Goal: Transaction & Acquisition: Purchase product/service

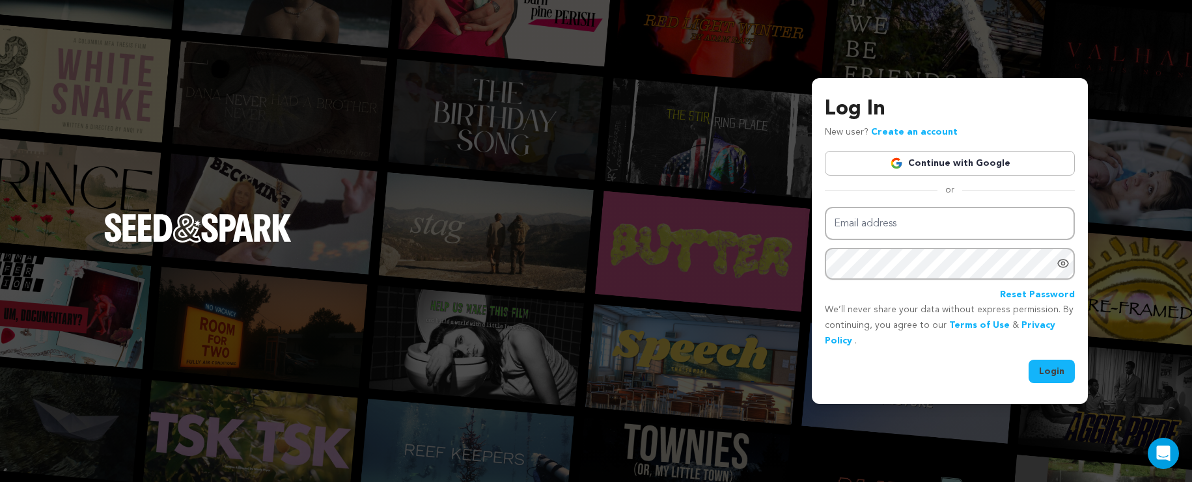
click at [974, 162] on link "Continue with Google" at bounding box center [950, 163] width 250 height 25
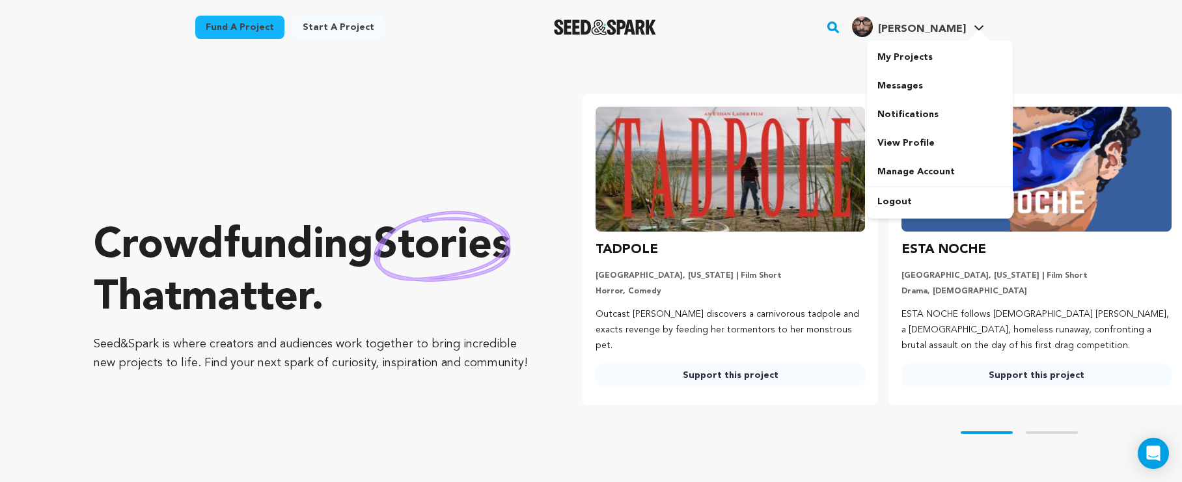
click at [925, 17] on div "[PERSON_NAME]" at bounding box center [909, 26] width 114 height 21
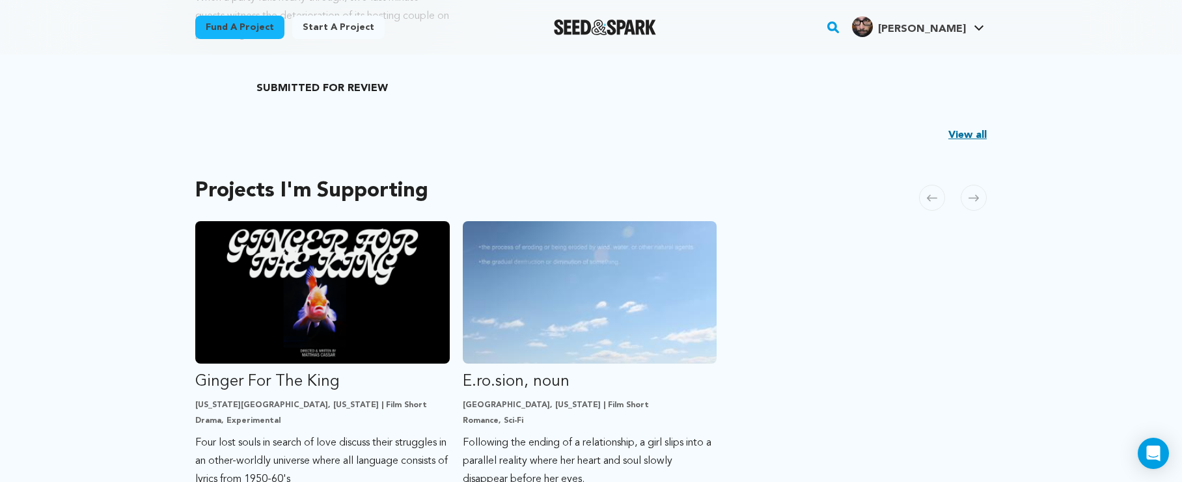
scroll to position [331, 0]
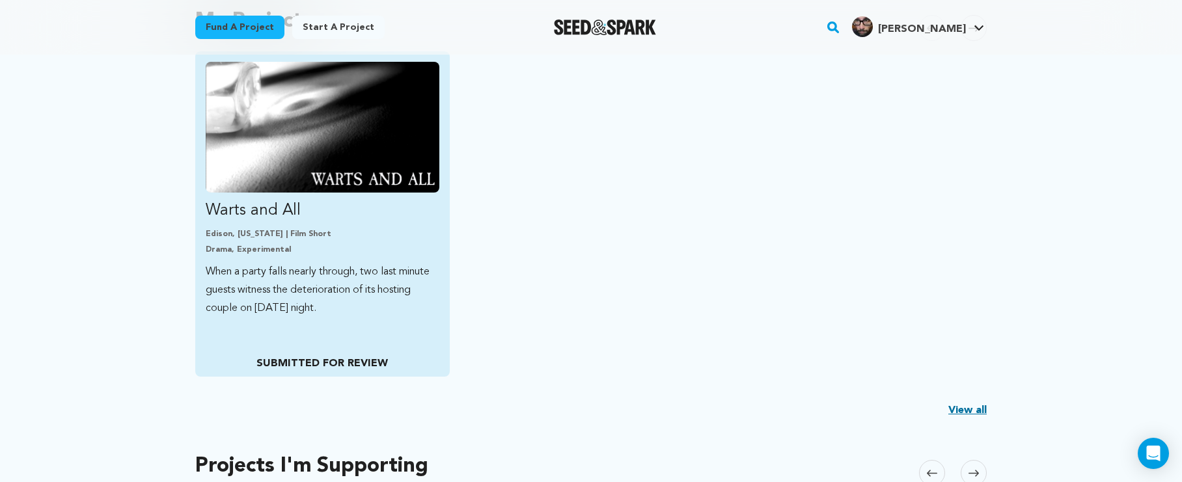
click at [352, 133] on img "Fund Warts and All" at bounding box center [323, 127] width 234 height 131
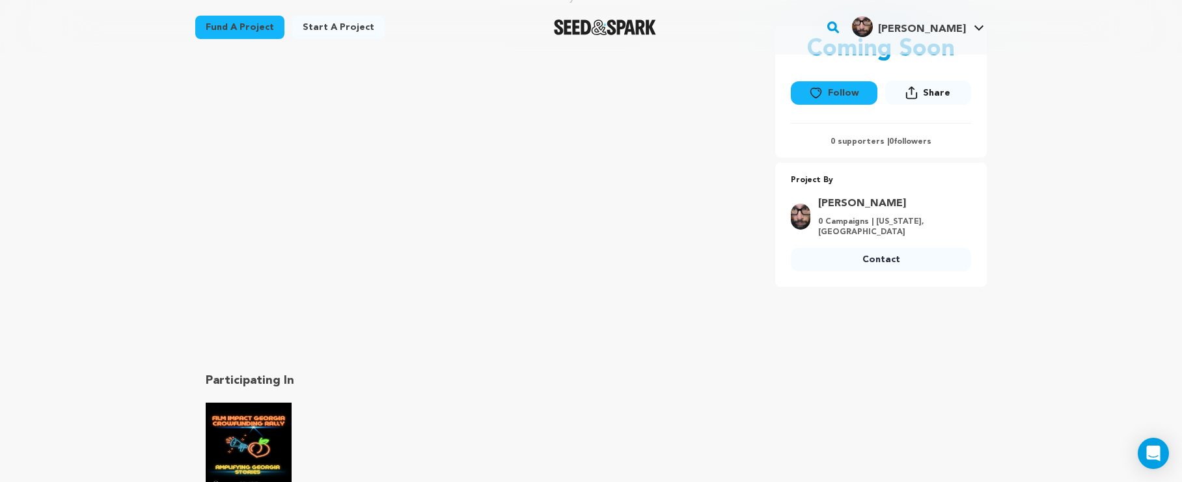
scroll to position [231, 0]
